Goal: Task Accomplishment & Management: Manage account settings

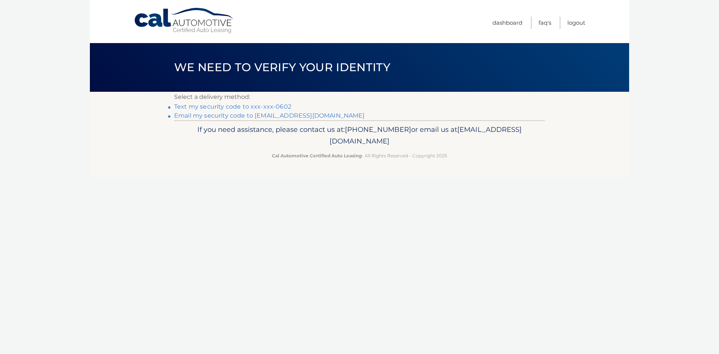
click at [279, 106] on link "Text my security code to xxx-xxx-0602" at bounding box center [232, 106] width 117 height 7
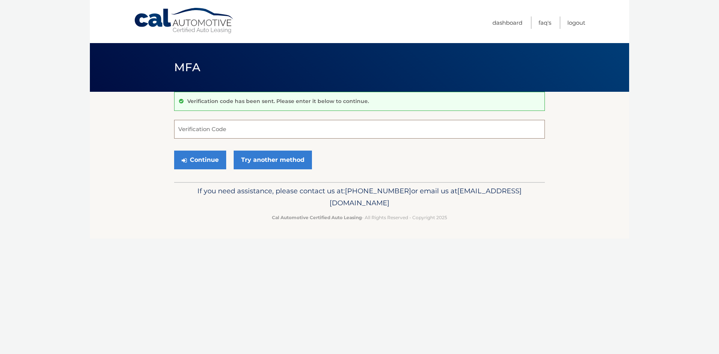
click at [220, 127] on input "Verification Code" at bounding box center [359, 129] width 371 height 19
type input "341869"
click at [250, 163] on link "Try another method" at bounding box center [273, 160] width 78 height 19
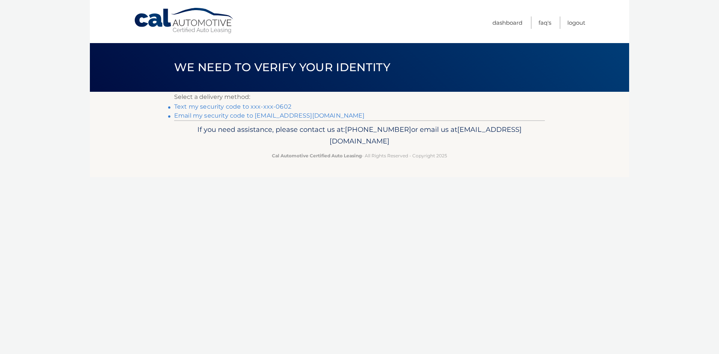
click at [184, 108] on link "Text my security code to xxx-xxx-0602" at bounding box center [232, 106] width 117 height 7
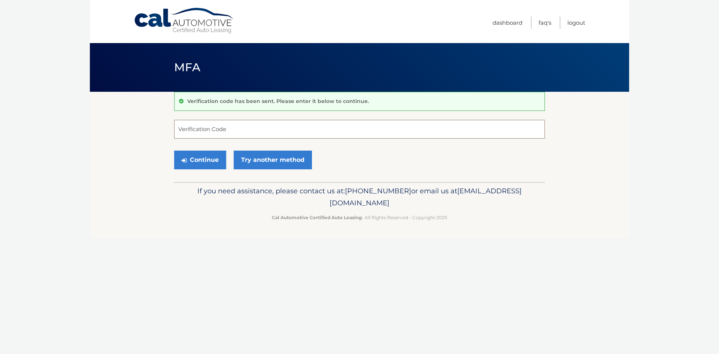
click at [208, 132] on input "Verification Code" at bounding box center [359, 129] width 371 height 19
type input "716080"
click at [193, 165] on button "Continue" at bounding box center [200, 160] width 52 height 19
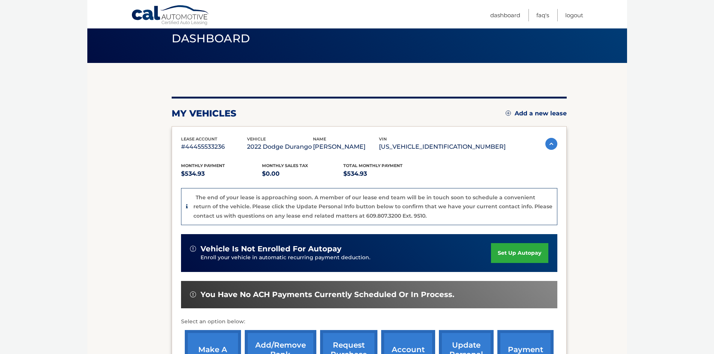
scroll to position [75, 0]
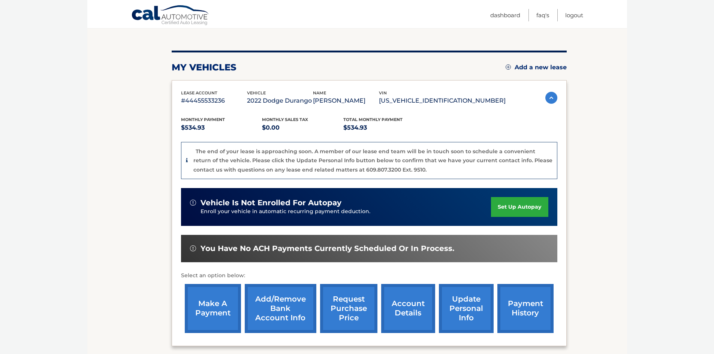
click at [226, 309] on link "make a payment" at bounding box center [213, 308] width 56 height 49
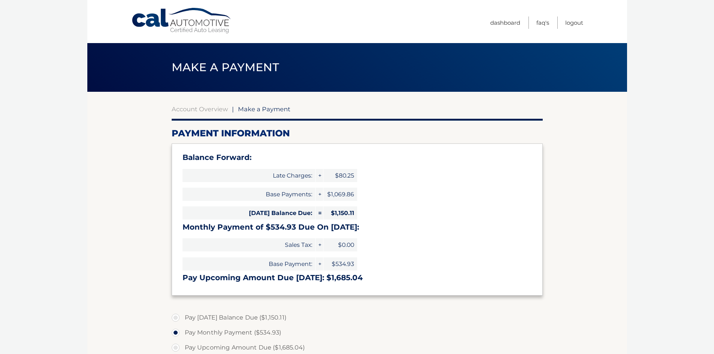
select select "NDVhZjcxOWYtYzRhNy00MWVjLTgxNjMtNmY5YWMzOTNkYjVh"
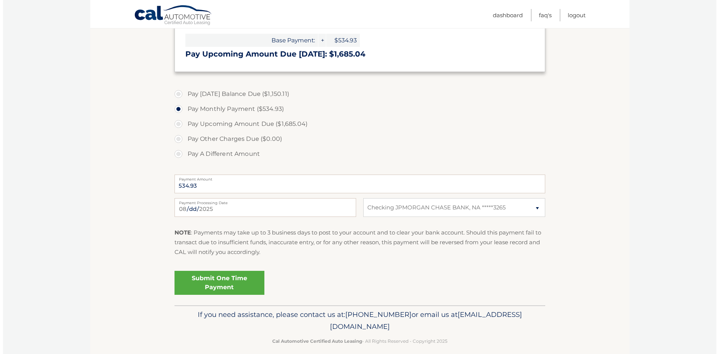
scroll to position [225, 0]
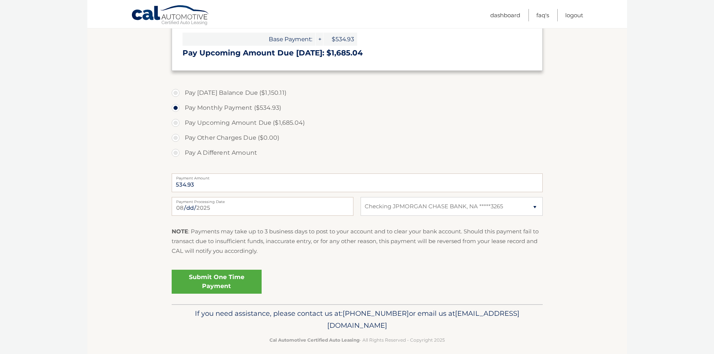
click at [213, 283] on link "Submit One Time Payment" at bounding box center [217, 282] width 90 height 24
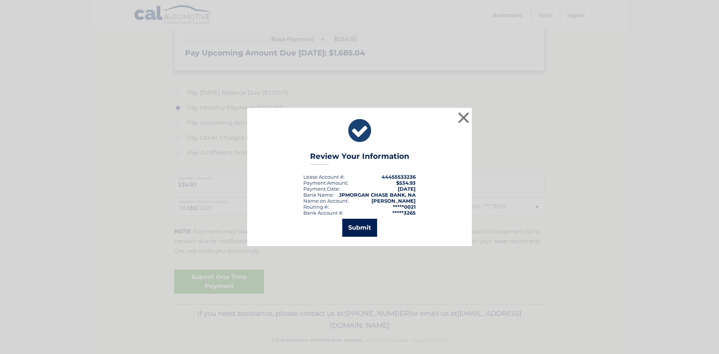
click at [358, 225] on button "Submit" at bounding box center [359, 228] width 35 height 18
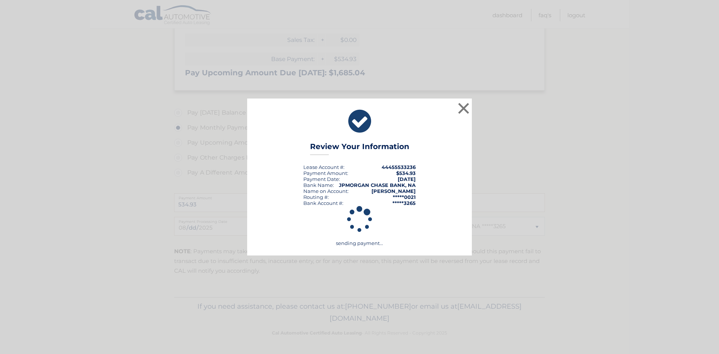
scroll to position [205, 0]
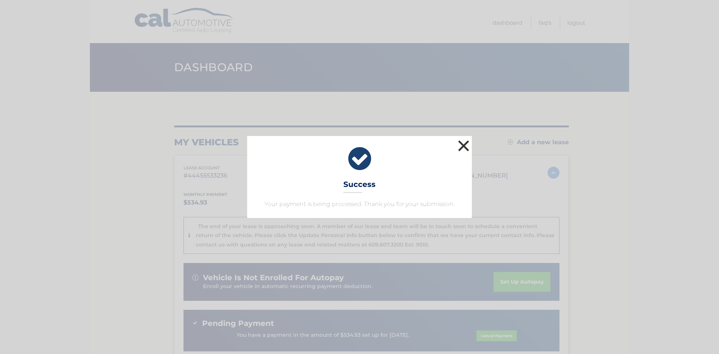
click at [463, 142] on button "×" at bounding box center [463, 145] width 15 height 15
